Goal: Task Accomplishment & Management: Manage account settings

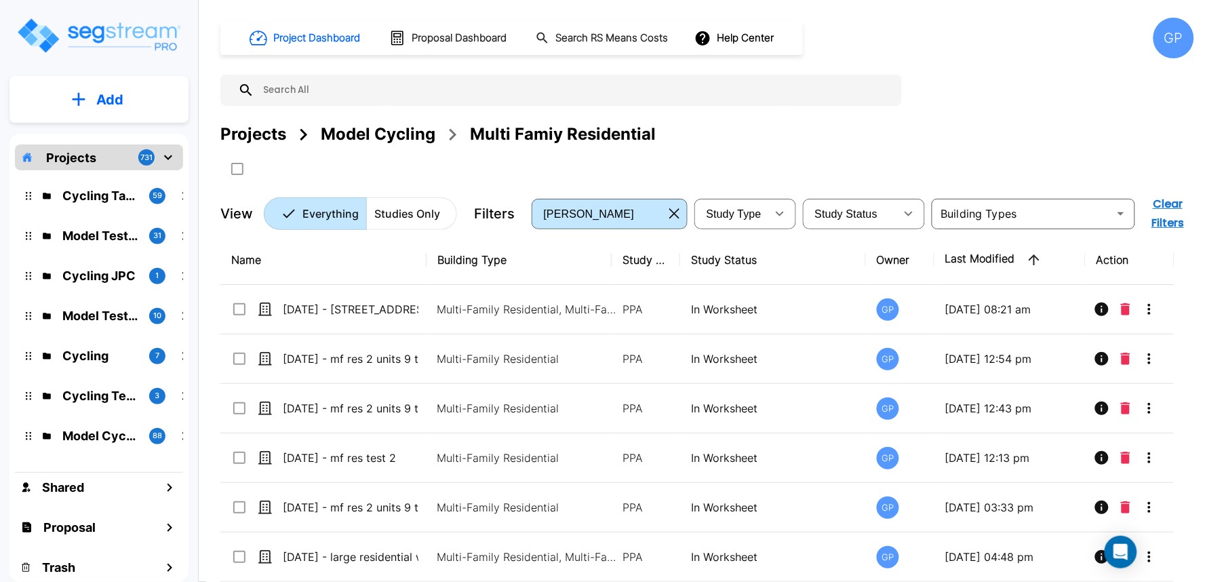
click at [1085, 41] on div "GP" at bounding box center [1174, 38] width 41 height 41
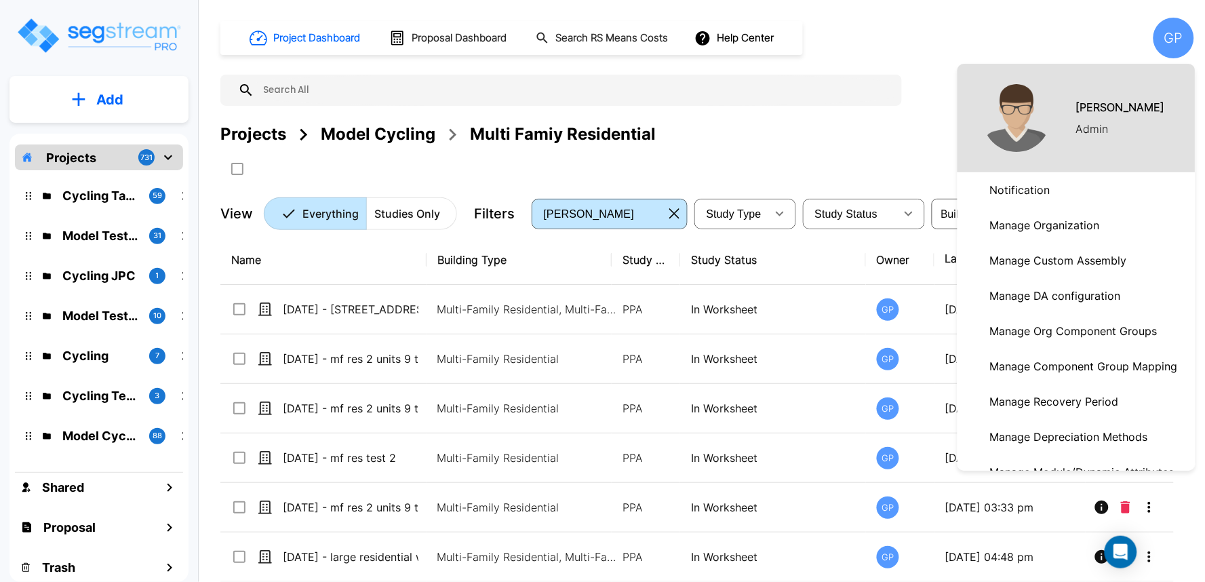
click at [1085, 494] on p "Manage Default Purpose Description" at bounding box center [1085, 507] width 200 height 27
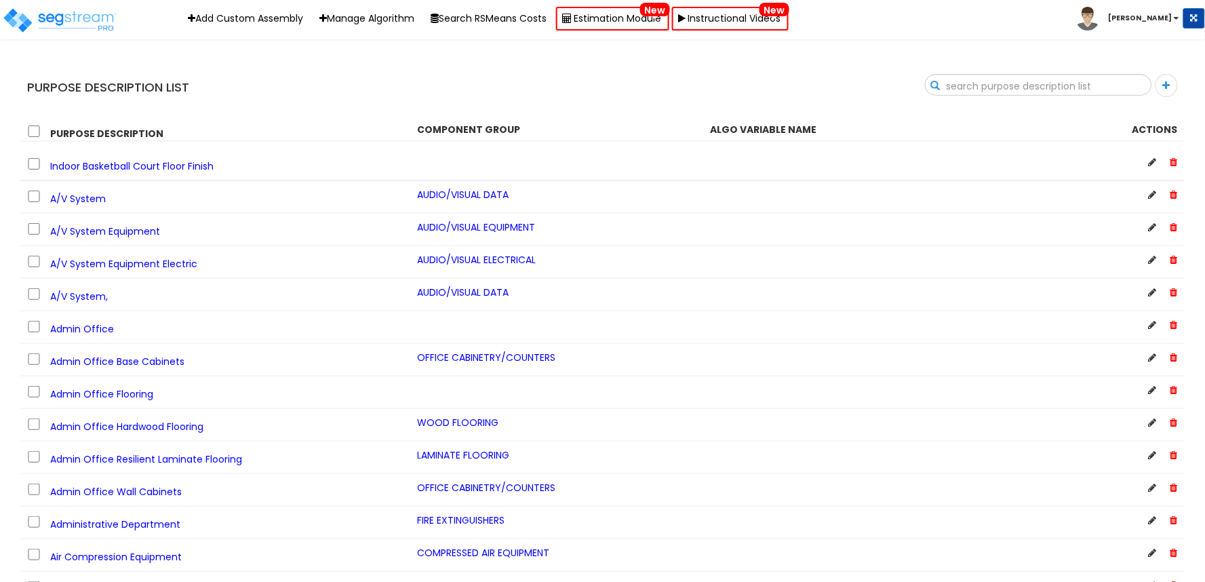
click at [1144, 78] on input "text" at bounding box center [1039, 86] width 226 height 23
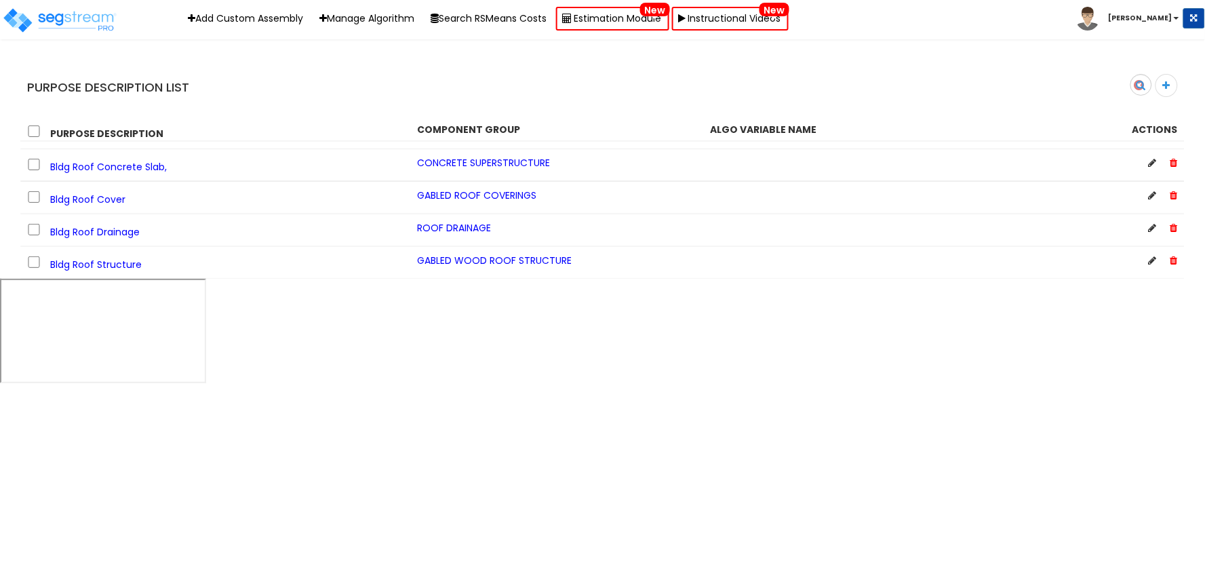
type input "Bldg Roof"
click at [1149, 228] on icon at bounding box center [1153, 227] width 8 height 9
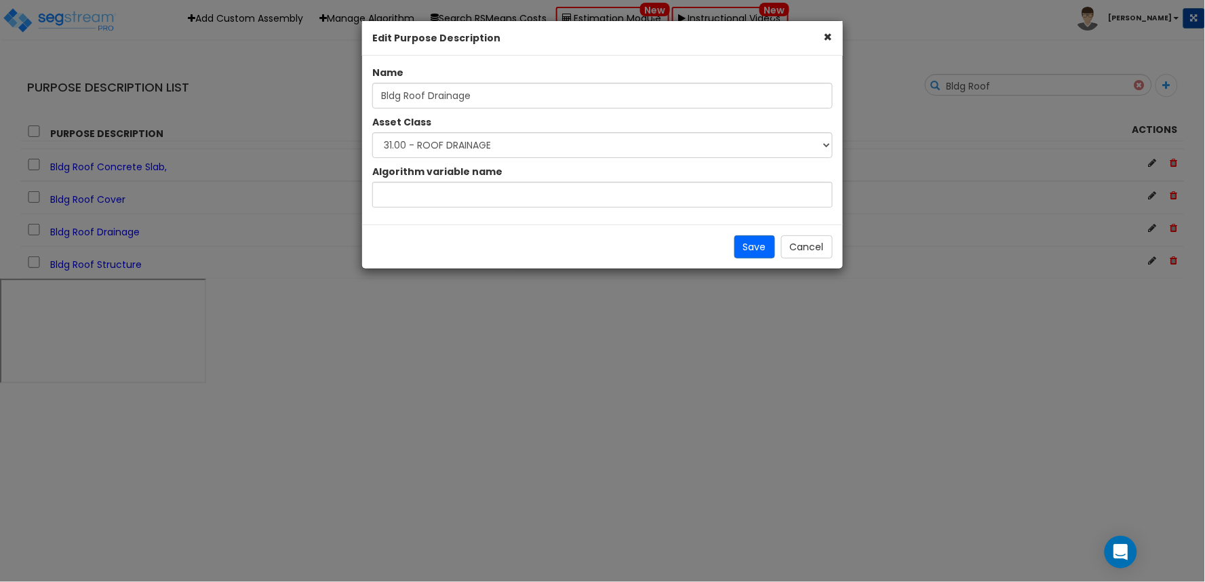
click at [826, 38] on button "×" at bounding box center [828, 37] width 9 height 14
